Goal: Transaction & Acquisition: Download file/media

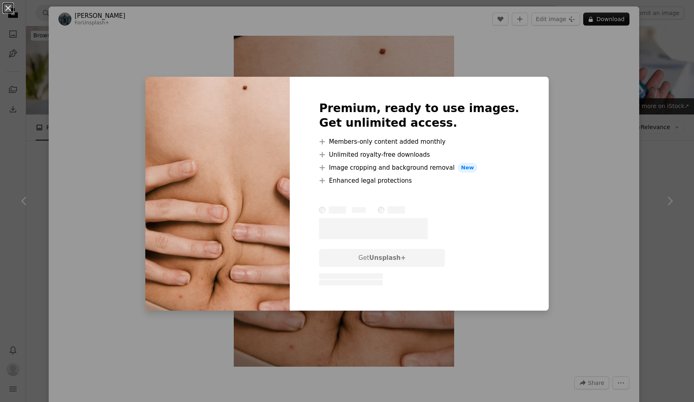
scroll to position [729, 0]
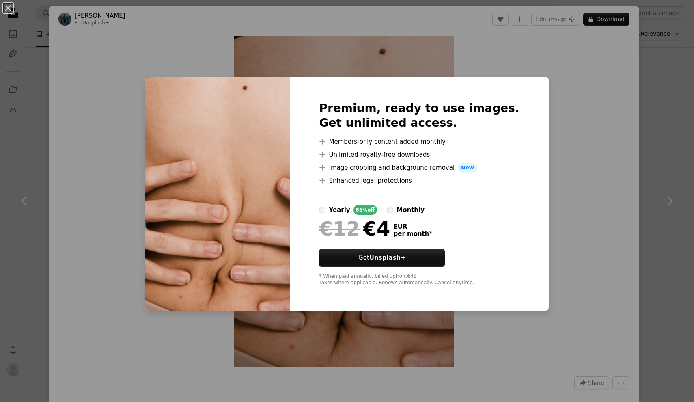
click at [134, 222] on div "An X shape Premium, ready to use images. Get unlimited access. A plus sign Memb…" at bounding box center [347, 201] width 694 height 402
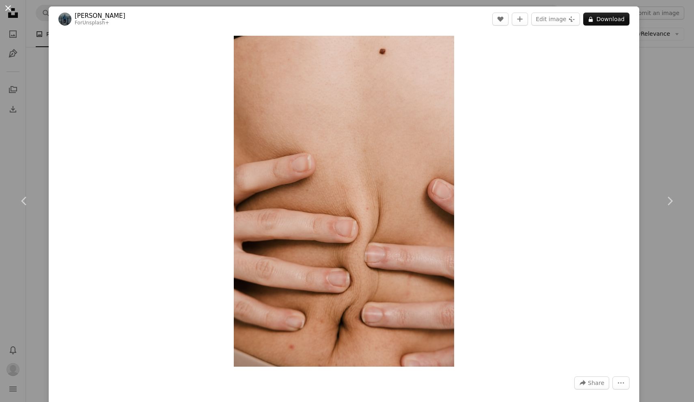
click at [8, 7] on button "An X shape" at bounding box center [8, 8] width 10 height 10
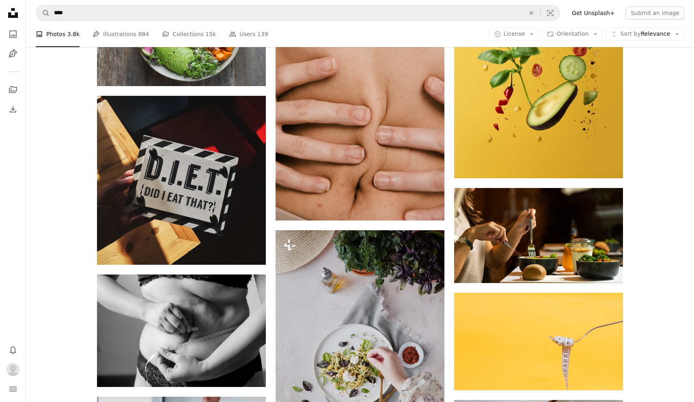
click at [67, 37] on li "A photo Photos 3.8k" at bounding box center [58, 34] width 44 height 26
click at [9, 32] on icon "A photo" at bounding box center [13, 34] width 10 height 10
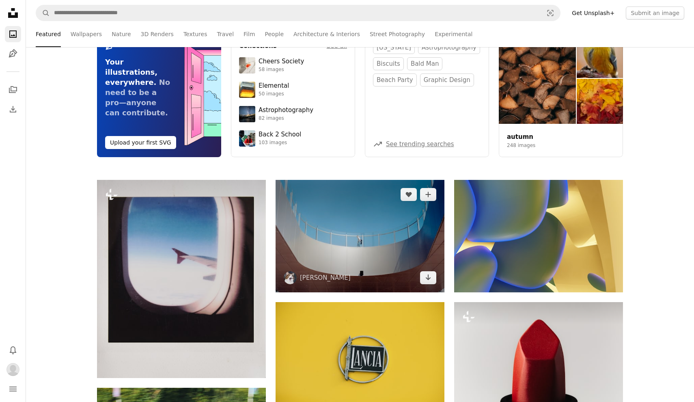
scroll to position [85, 0]
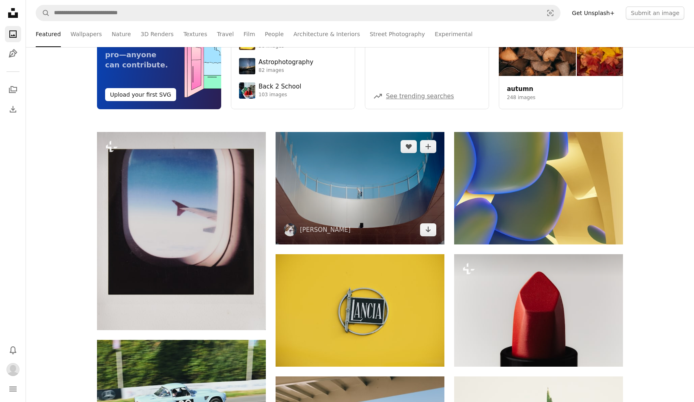
click at [345, 177] on img at bounding box center [360, 188] width 169 height 112
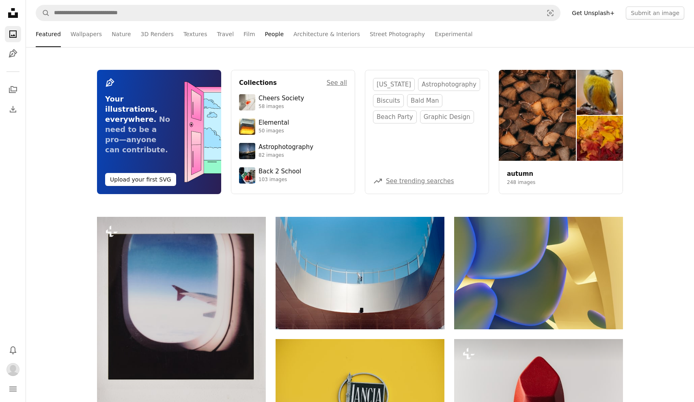
click at [267, 33] on link "People" at bounding box center [274, 34] width 19 height 26
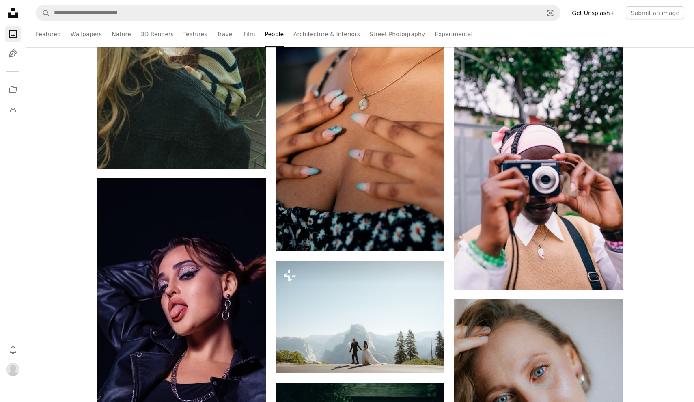
scroll to position [3574, 0]
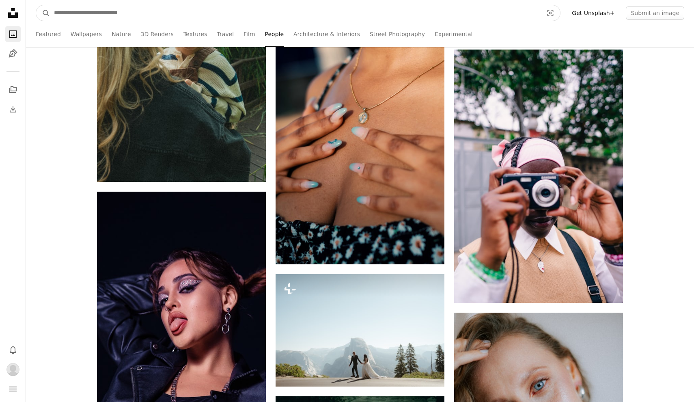
click at [162, 8] on input "Find visuals sitewide" at bounding box center [295, 12] width 491 height 15
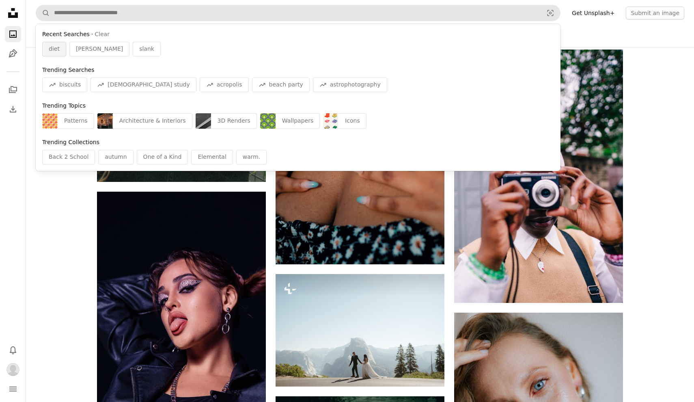
click at [52, 55] on div "diet" at bounding box center [54, 49] width 24 height 15
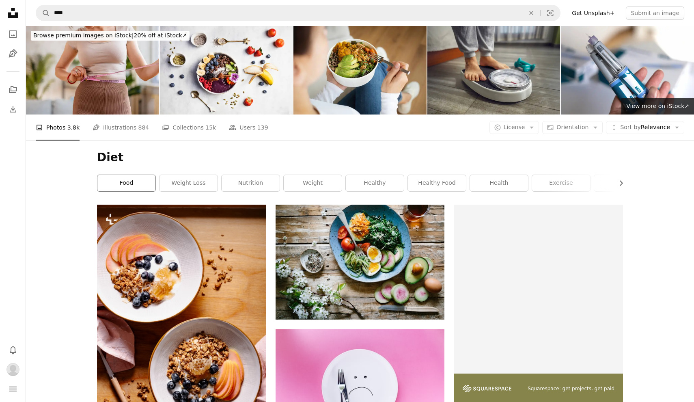
click at [140, 184] on link "food" at bounding box center [126, 183] width 58 height 16
click at [186, 177] on link "weight loss" at bounding box center [189, 183] width 58 height 16
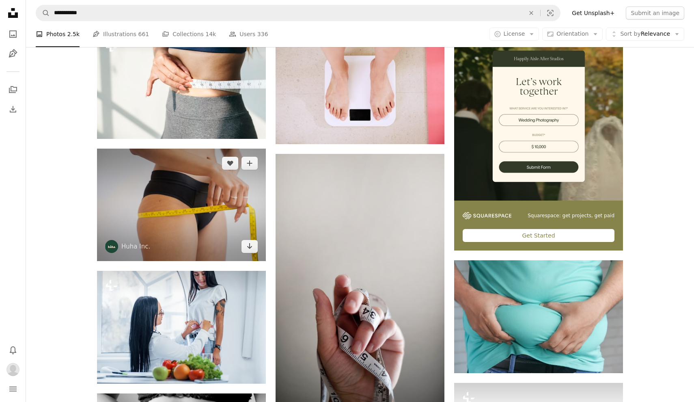
scroll to position [152, 0]
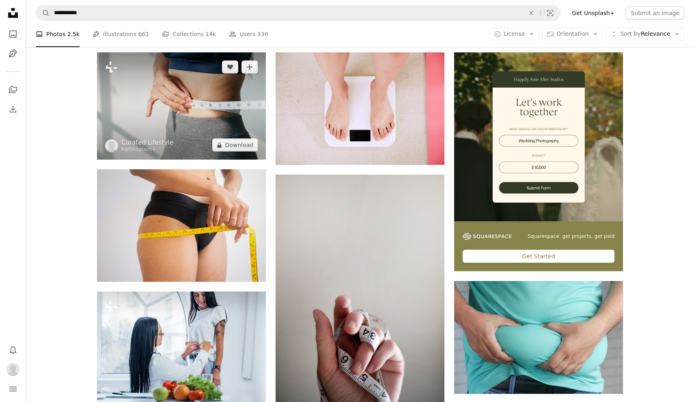
click at [196, 134] on img at bounding box center [181, 105] width 169 height 107
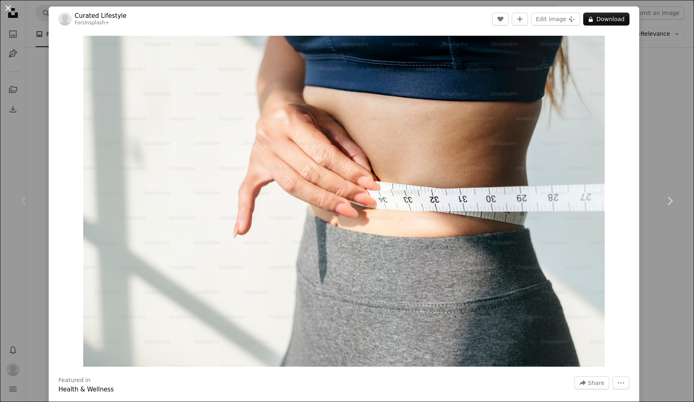
click at [3, 11] on button "An X shape" at bounding box center [8, 8] width 10 height 10
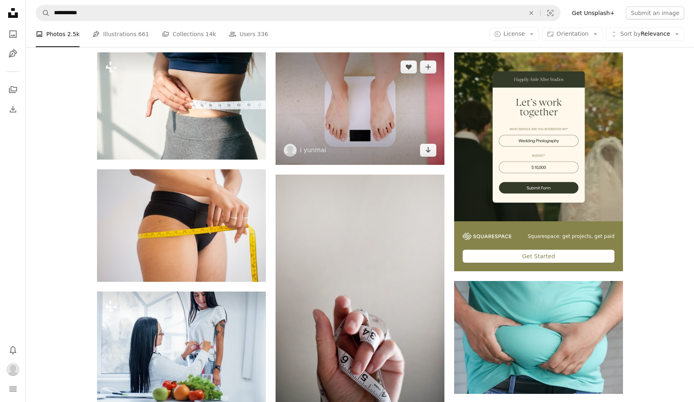
click at [397, 155] on img at bounding box center [360, 108] width 169 height 112
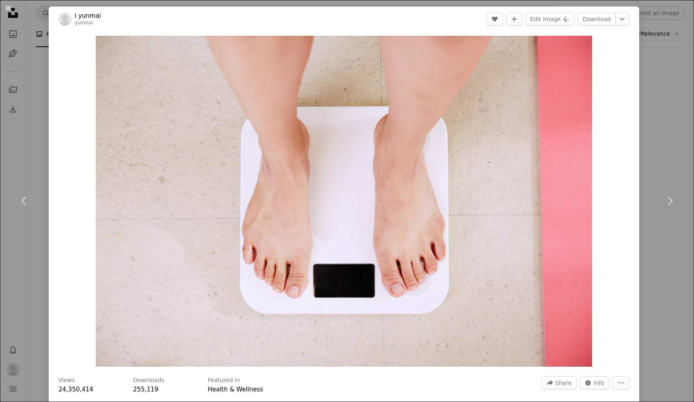
click at [13, 9] on button "An X shape" at bounding box center [8, 8] width 10 height 10
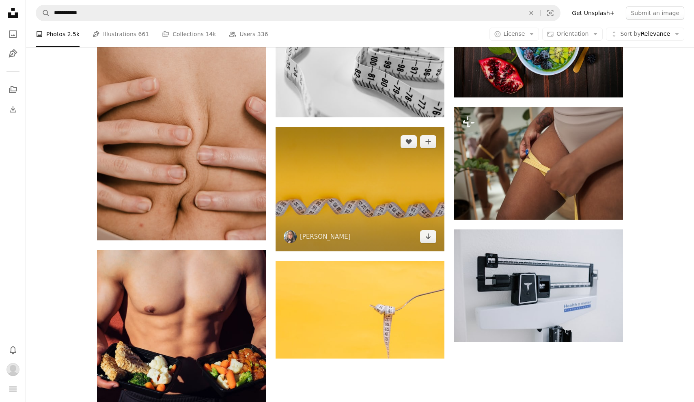
scroll to position [825, 0]
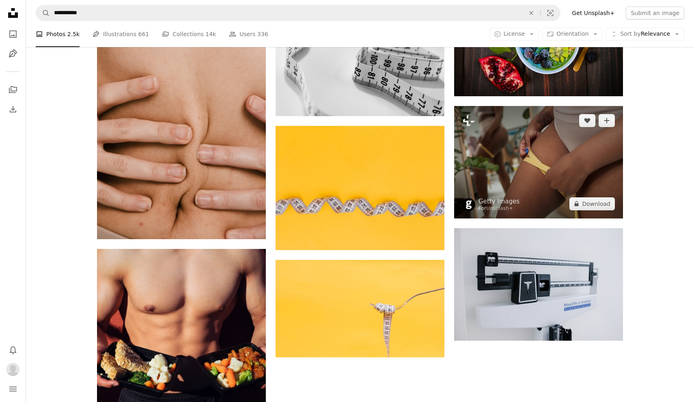
click at [500, 151] on img at bounding box center [538, 162] width 169 height 112
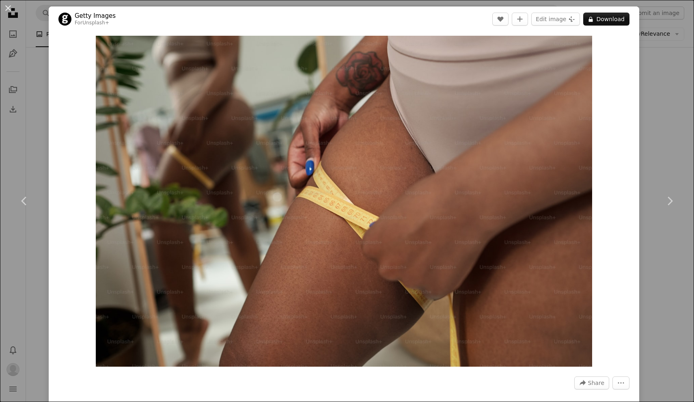
click at [6, 116] on div "An X shape Chevron left Chevron right Getty Images For Unsplash+ A heart A plus…" at bounding box center [347, 201] width 694 height 402
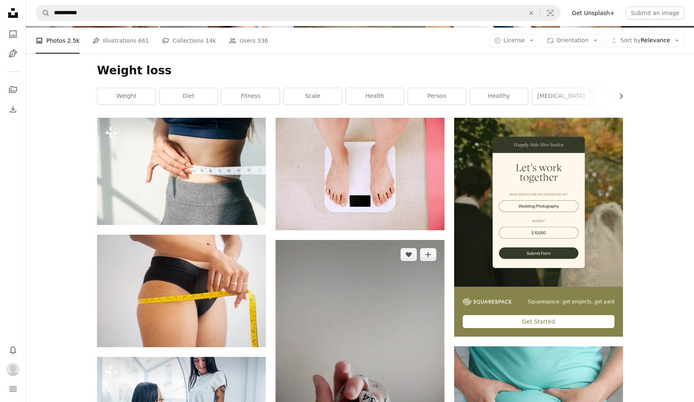
scroll to position [85, 0]
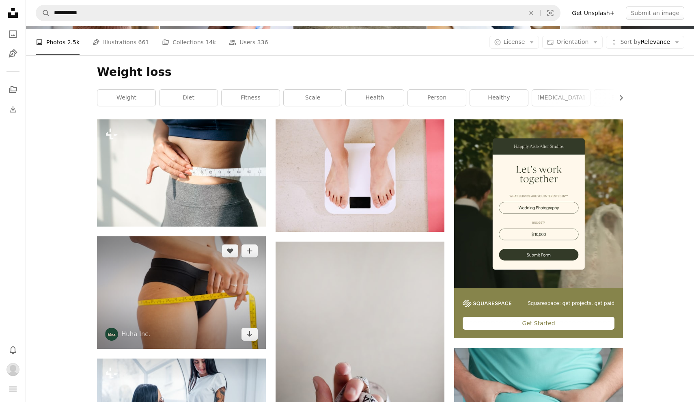
click at [183, 317] on img at bounding box center [181, 292] width 169 height 112
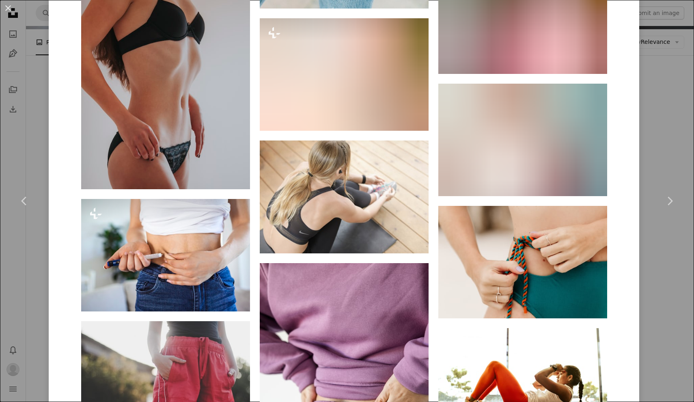
scroll to position [2517, 0]
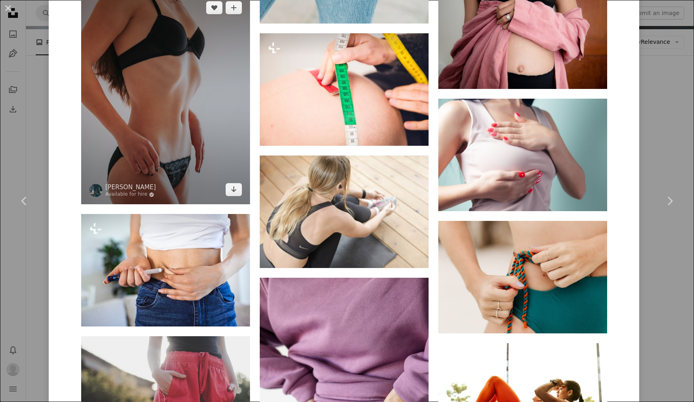
click at [164, 129] on img at bounding box center [165, 98] width 169 height 211
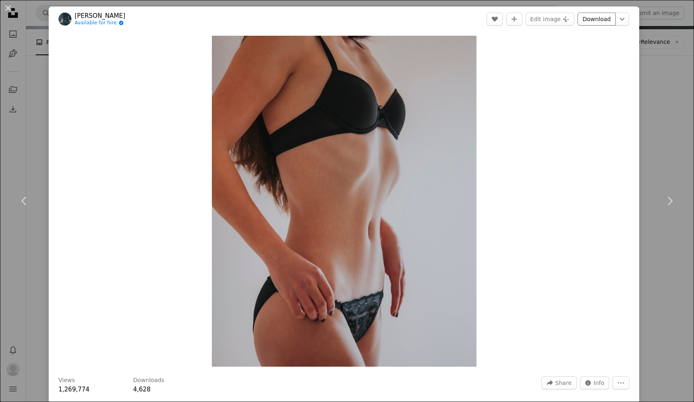
click at [601, 19] on link "Download" at bounding box center [597, 19] width 38 height 13
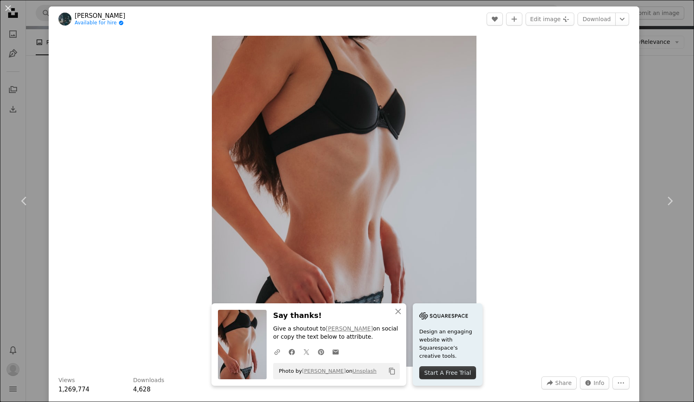
click at [0, 160] on div "An X shape Chevron left Chevron right [PERSON_NAME] Available for hire A checkm…" at bounding box center [347, 201] width 694 height 402
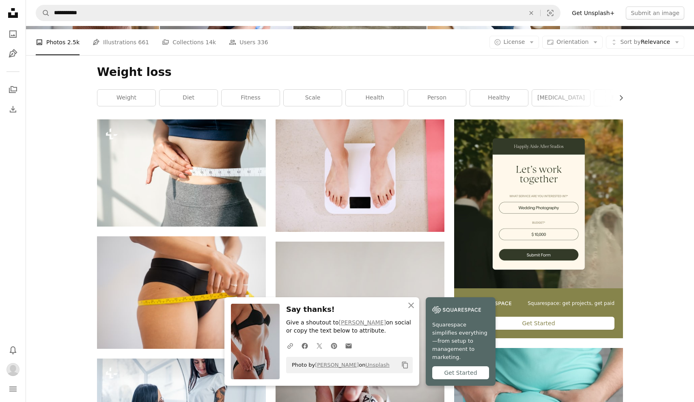
click at [24, 149] on nav "Unsplash logo Unsplash Home A photo Pen Tool A stack of folders Download Bell n…" at bounding box center [13, 201] width 26 height 402
click at [376, 94] on link "health" at bounding box center [375, 98] width 58 height 16
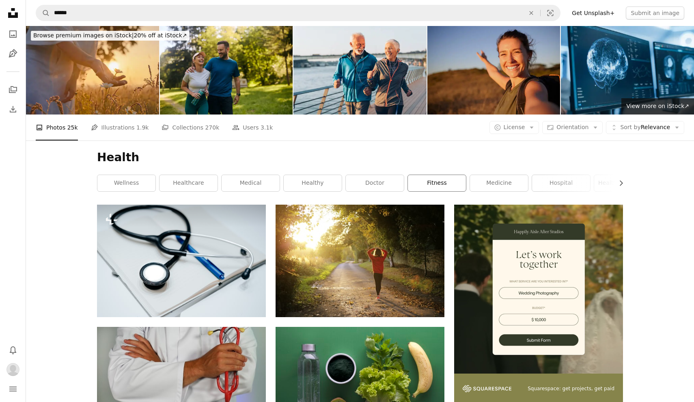
click at [421, 182] on link "fitness" at bounding box center [437, 183] width 58 height 16
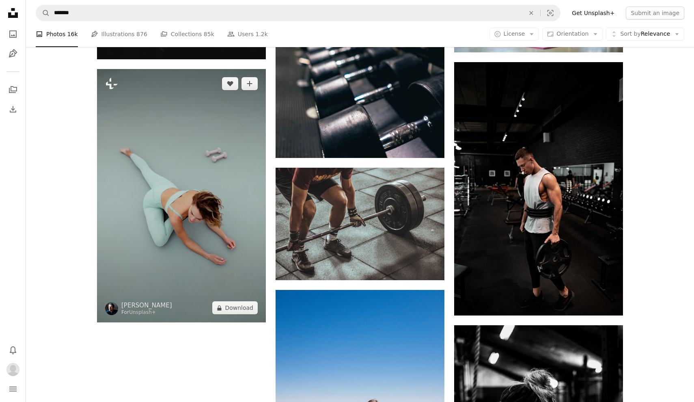
scroll to position [794, 0]
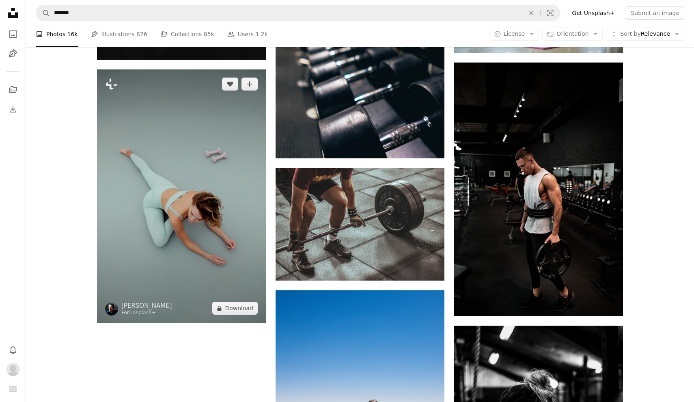
click at [186, 215] on img at bounding box center [181, 195] width 169 height 253
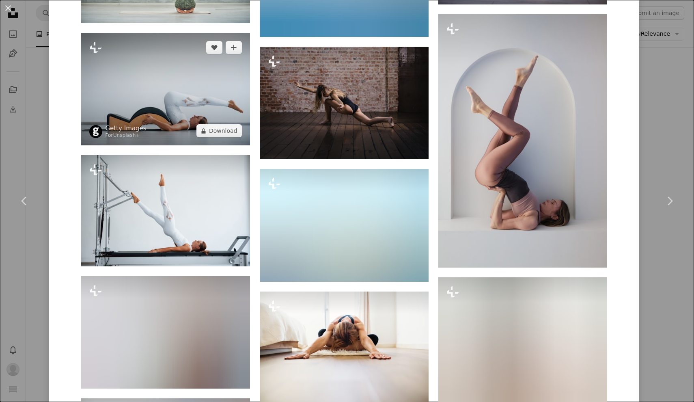
scroll to position [802, 0]
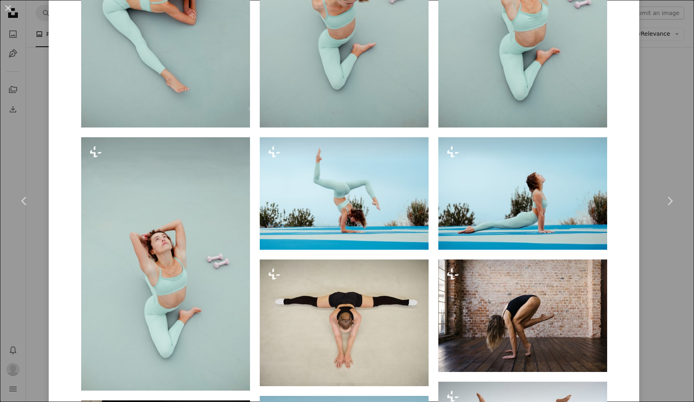
click at [47, 96] on div "An X shape Chevron left Chevron right [PERSON_NAME] For Unsplash+ A heart A plu…" at bounding box center [347, 201] width 694 height 402
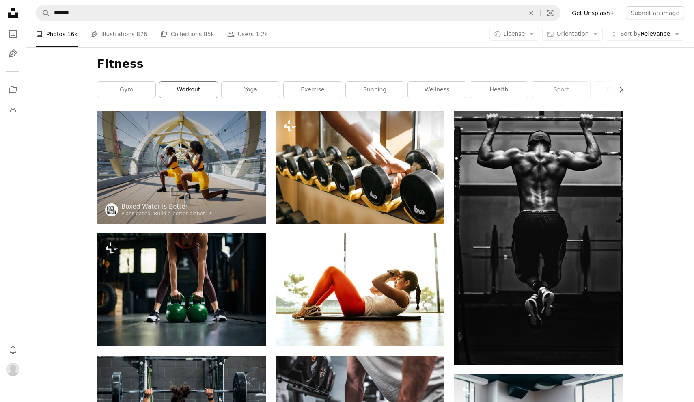
click at [198, 90] on link "workout" at bounding box center [189, 90] width 58 height 16
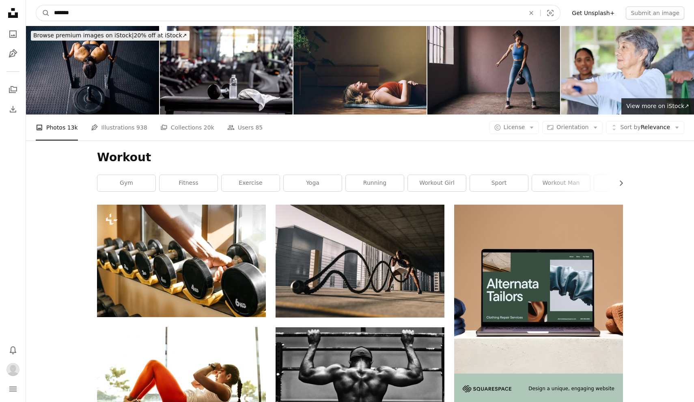
click at [147, 15] on input "*******" at bounding box center [286, 12] width 472 height 15
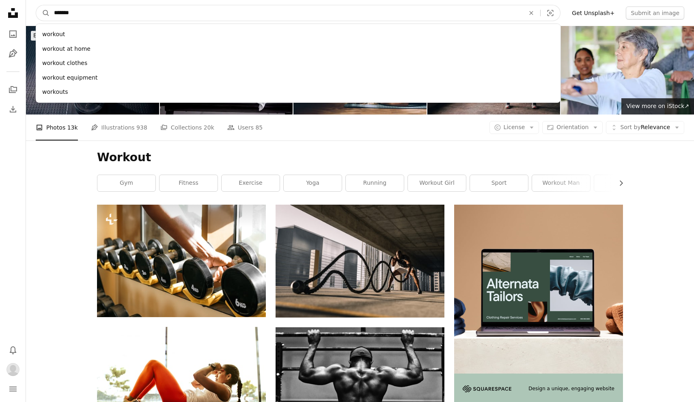
drag, startPoint x: 147, startPoint y: 15, endPoint x: 19, endPoint y: 17, distance: 128.7
drag, startPoint x: 88, startPoint y: 9, endPoint x: 39, endPoint y: 6, distance: 48.8
click at [39, 6] on form "A magnifying glass ******* workout workout at home workout clothes workout equi…" at bounding box center [298, 13] width 525 height 16
click at [60, 9] on input "*******" at bounding box center [286, 12] width 472 height 15
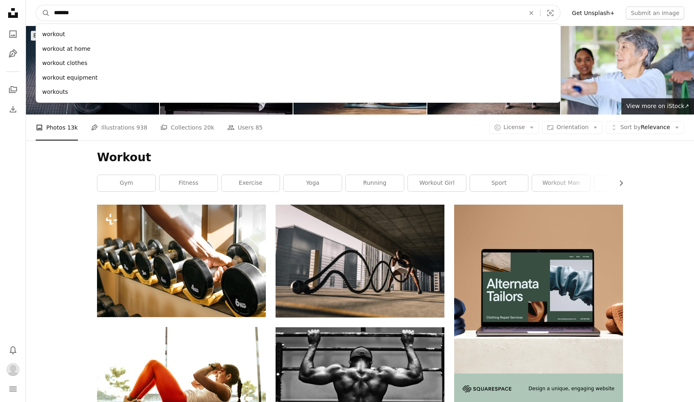
click at [60, 9] on input "*******" at bounding box center [286, 12] width 472 height 15
type input "****"
click at [43, 13] on button "A magnifying glass" at bounding box center [43, 12] width 14 height 15
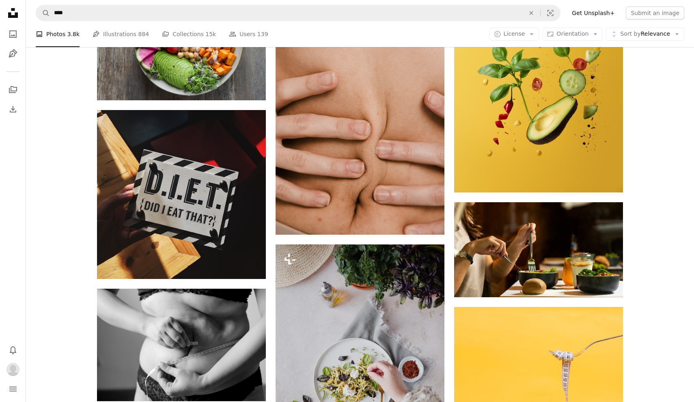
scroll to position [715, 0]
